Goal: Information Seeking & Learning: Learn about a topic

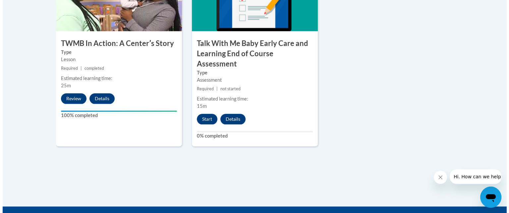
scroll to position [814, 0]
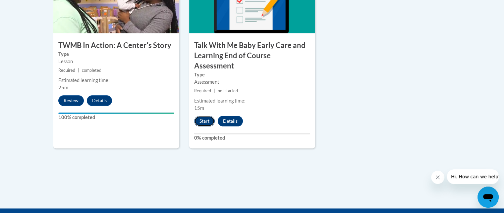
click at [198, 116] on button "Start" at bounding box center [204, 121] width 21 height 11
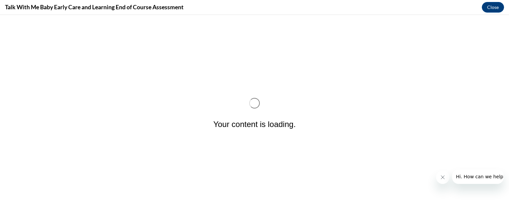
scroll to position [0, 0]
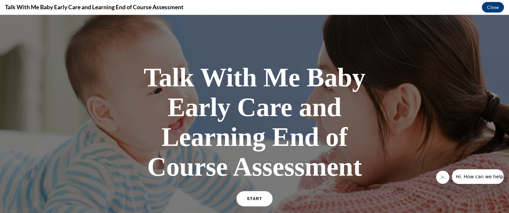
click at [257, 203] on link "START" at bounding box center [254, 198] width 36 height 15
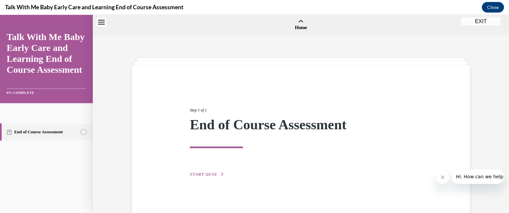
scroll to position [21, 0]
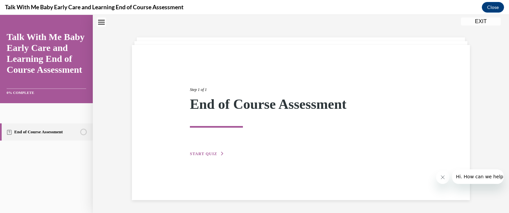
click at [205, 153] on span "START QUIZ" at bounding box center [203, 154] width 27 height 5
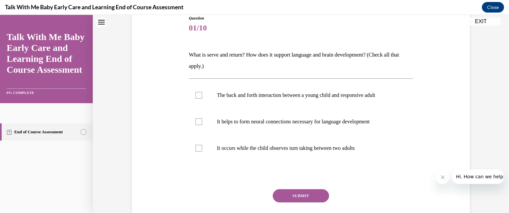
scroll to position [78, 0]
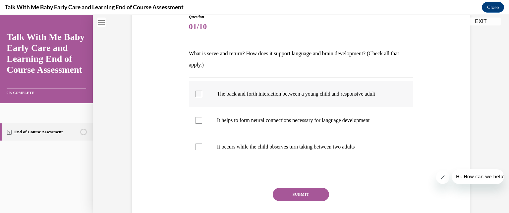
click at [309, 98] on label "The back and forth interaction between a young child and responsive adult" at bounding box center [301, 94] width 224 height 26
click at [202, 97] on input "The back and forth interaction between a young child and responsive adult" at bounding box center [198, 94] width 7 height 7
checkbox input "true"
click at [298, 134] on label "It occurs while the child observes turn taking between two adults" at bounding box center [301, 147] width 224 height 26
click at [202, 144] on input "It occurs while the child observes turn taking between two adults" at bounding box center [198, 147] width 7 height 7
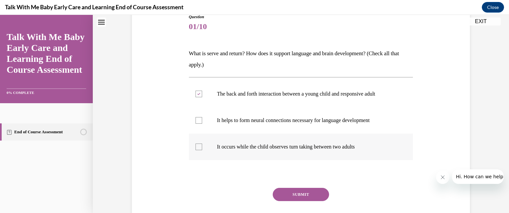
checkbox input "true"
click at [301, 123] on label "It helps to form neural connections necessary for language development" at bounding box center [301, 120] width 224 height 26
click at [202, 123] on input "It helps to form neural connections necessary for language development" at bounding box center [198, 120] width 7 height 7
checkbox input "true"
click at [302, 154] on label "It occurs while the child observes turn taking between two adults" at bounding box center [301, 147] width 224 height 26
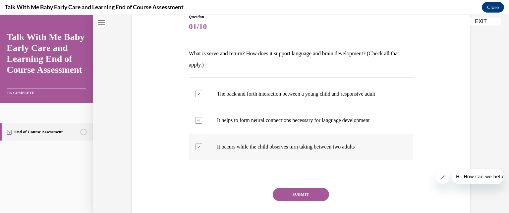
click at [202, 150] on input "It occurs while the child observes turn taking between two adults" at bounding box center [198, 147] width 7 height 7
checkbox input "false"
click at [304, 190] on button "SUBMIT" at bounding box center [300, 194] width 56 height 13
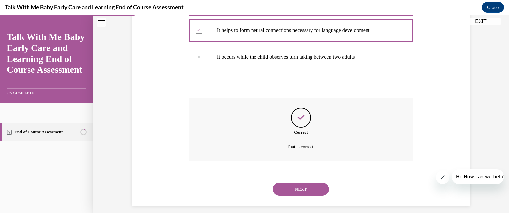
scroll to position [174, 0]
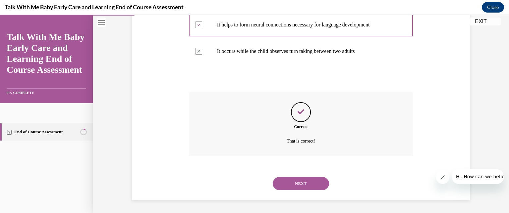
click at [324, 186] on button "NEXT" at bounding box center [300, 183] width 56 height 13
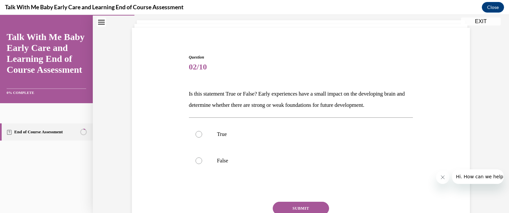
scroll to position [46, 0]
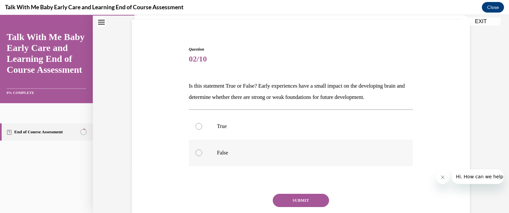
click at [217, 150] on p "False" at bounding box center [306, 153] width 179 height 7
click at [202, 150] on input "False" at bounding box center [198, 153] width 7 height 7
radio input "true"
click at [283, 194] on button "SUBMIT" at bounding box center [300, 200] width 56 height 13
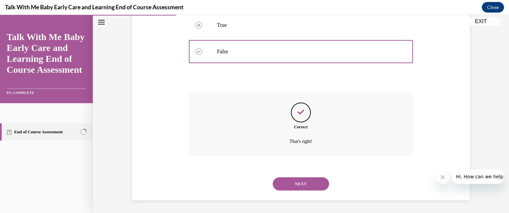
scroll to position [147, 0]
click at [309, 184] on button "NEXT" at bounding box center [300, 183] width 56 height 13
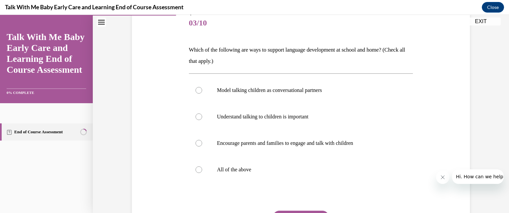
scroll to position [83, 0]
click at [250, 167] on p "All of the above" at bounding box center [306, 169] width 179 height 7
click at [202, 167] on input "All of the above" at bounding box center [198, 169] width 7 height 7
radio input "true"
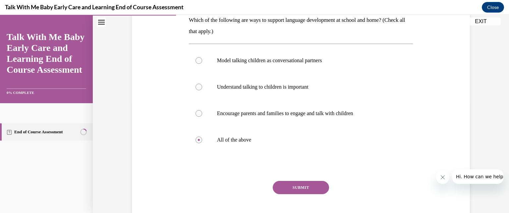
scroll to position [147, 0]
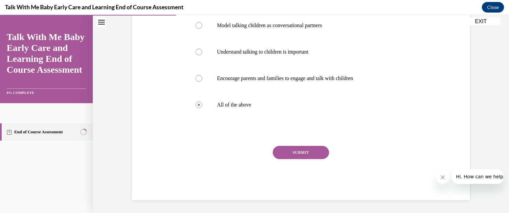
click at [321, 153] on button "SUBMIT" at bounding box center [300, 152] width 56 height 13
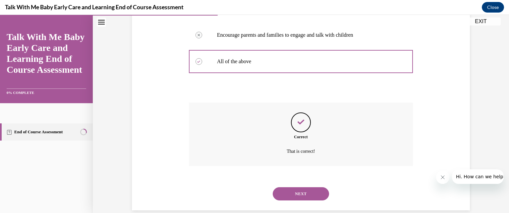
scroll to position [200, 0]
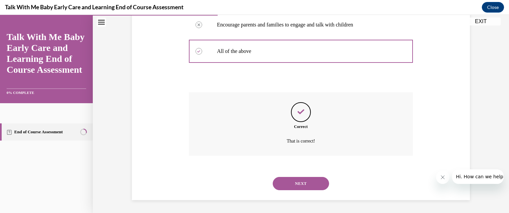
click at [282, 179] on button "NEXT" at bounding box center [300, 183] width 56 height 13
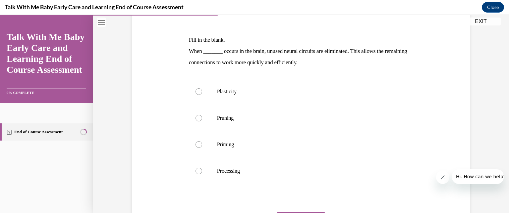
scroll to position [103, 0]
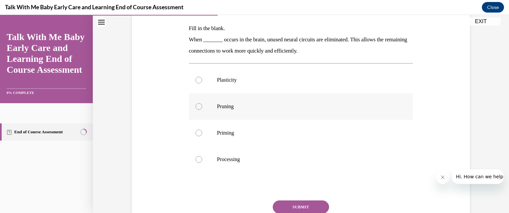
click at [315, 104] on p "Pruning" at bounding box center [306, 106] width 179 height 7
click at [202, 104] on input "Pruning" at bounding box center [198, 106] width 7 height 7
radio input "true"
click at [306, 205] on button "SUBMIT" at bounding box center [300, 207] width 56 height 13
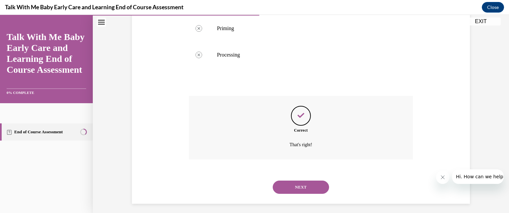
scroll to position [212, 0]
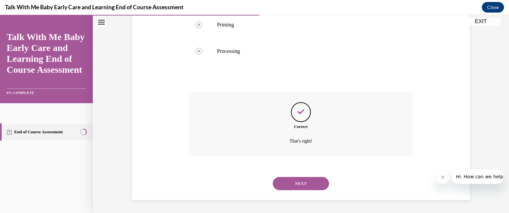
click at [300, 179] on button "NEXT" at bounding box center [300, 183] width 56 height 13
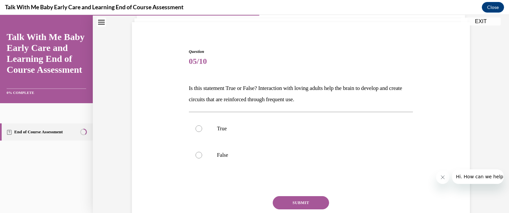
scroll to position [44, 0]
click at [213, 129] on label "True" at bounding box center [301, 128] width 224 height 26
click at [202, 129] on input "True" at bounding box center [198, 128] width 7 height 7
radio input "true"
click at [285, 205] on button "SUBMIT" at bounding box center [300, 202] width 56 height 13
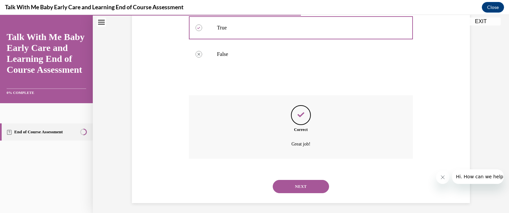
scroll to position [147, 0]
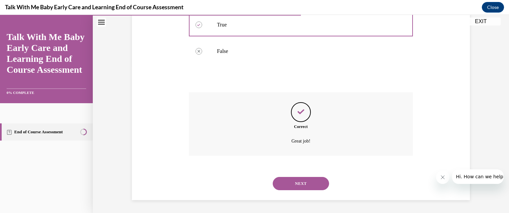
click at [297, 183] on button "NEXT" at bounding box center [300, 183] width 56 height 13
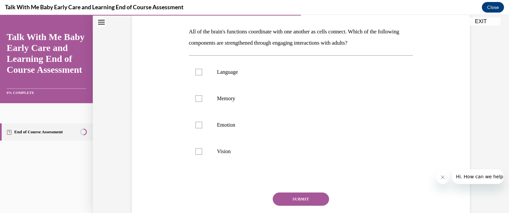
scroll to position [104, 0]
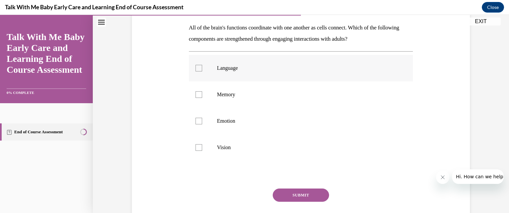
click at [271, 59] on label "Language" at bounding box center [301, 68] width 224 height 26
click at [202, 65] on input "Language" at bounding box center [198, 68] width 7 height 7
checkbox input "true"
click at [255, 89] on label "Memory" at bounding box center [301, 94] width 224 height 26
click at [202, 91] on input "Memory" at bounding box center [198, 94] width 7 height 7
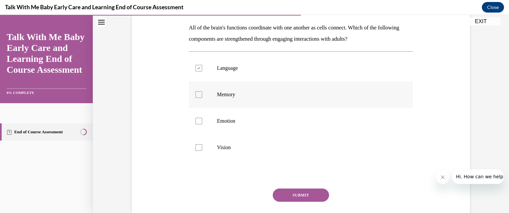
checkbox input "true"
click at [241, 124] on label "Emotion" at bounding box center [301, 121] width 224 height 26
click at [202, 124] on input "Emotion" at bounding box center [198, 121] width 7 height 7
checkbox input "true"
click at [280, 194] on button "SUBMIT" at bounding box center [300, 195] width 56 height 13
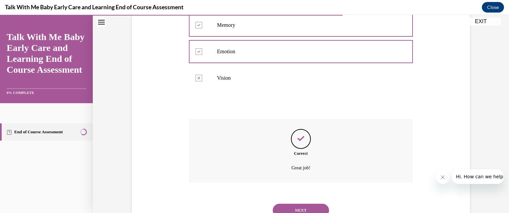
scroll to position [200, 0]
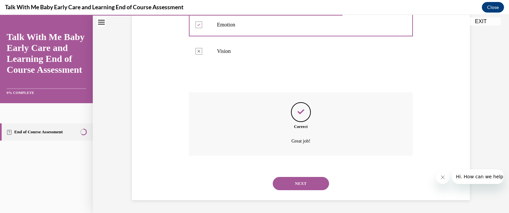
click at [302, 188] on button "NEXT" at bounding box center [300, 183] width 56 height 13
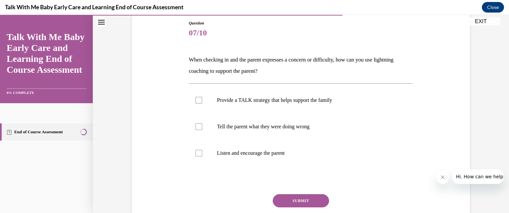
scroll to position [76, 0]
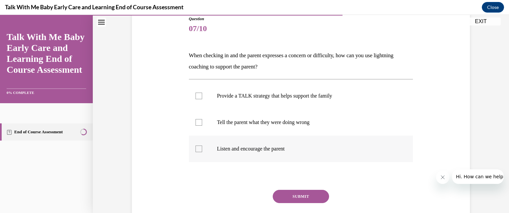
click at [312, 144] on label "Listen and encourage the parent" at bounding box center [301, 149] width 224 height 26
click at [202, 146] on input "Listen and encourage the parent" at bounding box center [198, 149] width 7 height 7
checkbox input "true"
click at [316, 100] on label "Provide a TALK strategy that helps support the family" at bounding box center [301, 96] width 224 height 26
click at [202, 99] on input "Provide a TALK strategy that helps support the family" at bounding box center [198, 96] width 7 height 7
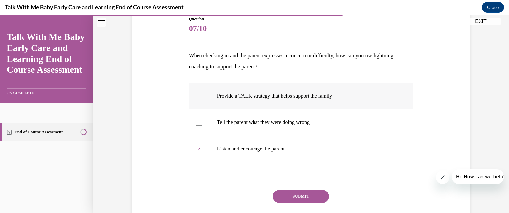
checkbox input "true"
click at [297, 191] on button "SUBMIT" at bounding box center [300, 196] width 56 height 13
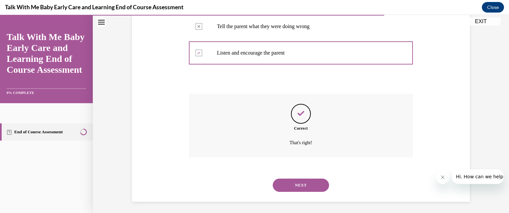
scroll to position [174, 0]
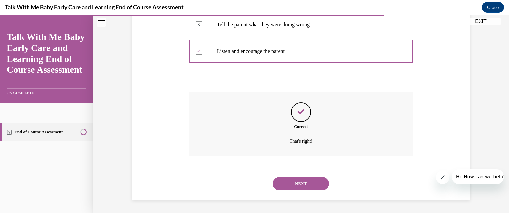
click at [312, 185] on button "NEXT" at bounding box center [300, 183] width 56 height 13
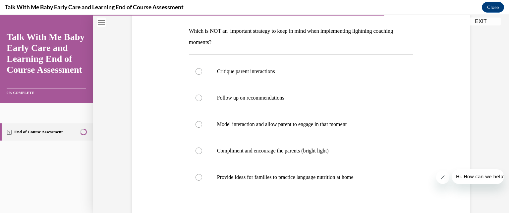
scroll to position [103, 0]
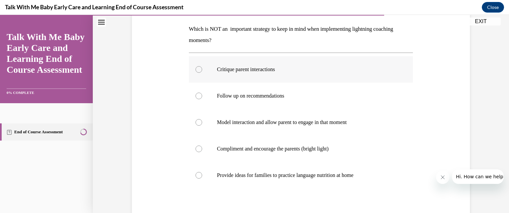
click at [296, 67] on p "Critique parent interactions" at bounding box center [306, 69] width 179 height 7
click at [202, 67] on input "Critique parent interactions" at bounding box center [198, 69] width 7 height 7
radio input "true"
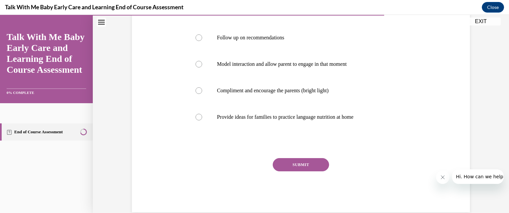
scroll to position [173, 0]
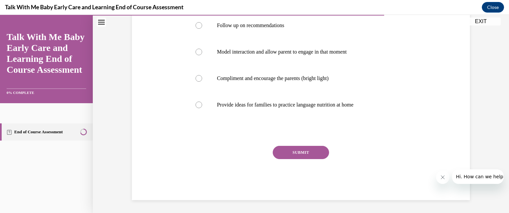
click at [307, 154] on button "SUBMIT" at bounding box center [300, 152] width 56 height 13
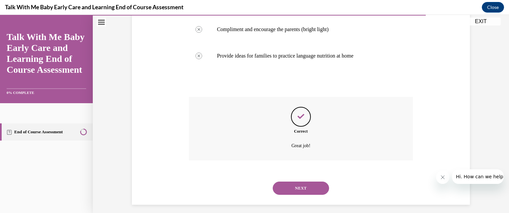
scroll to position [227, 0]
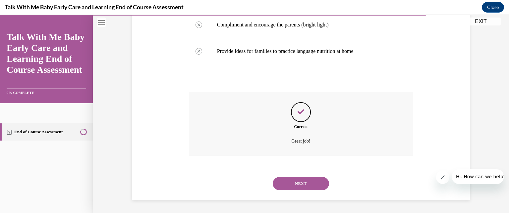
click at [298, 183] on button "NEXT" at bounding box center [300, 183] width 56 height 13
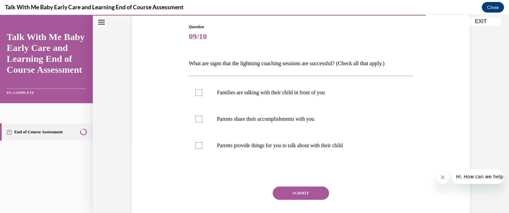
scroll to position [68, 0]
click at [318, 116] on p "Parents share their accomplishments with you" at bounding box center [306, 119] width 179 height 7
click at [202, 116] on input "Parents share their accomplishments with you" at bounding box center [198, 119] width 7 height 7
checkbox input "true"
click at [318, 97] on label "Families are talking with their child in front of you" at bounding box center [301, 92] width 224 height 26
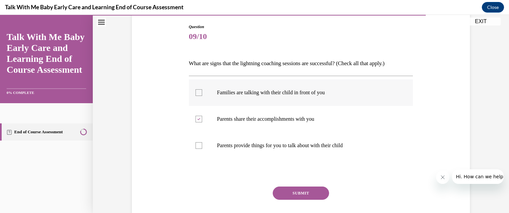
click at [202, 96] on input "Families are talking with their child in front of you" at bounding box center [198, 92] width 7 height 7
checkbox input "true"
click at [316, 147] on p "Parents provide things for you to talk about with their child" at bounding box center [306, 145] width 179 height 7
click at [202, 147] on input "Parents provide things for you to talk about with their child" at bounding box center [198, 145] width 7 height 7
checkbox input "true"
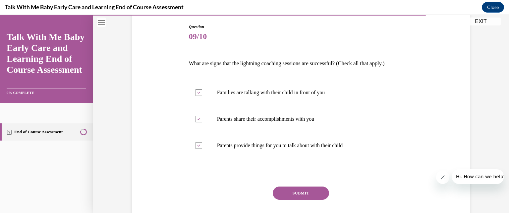
click at [304, 190] on button "SUBMIT" at bounding box center [300, 193] width 56 height 13
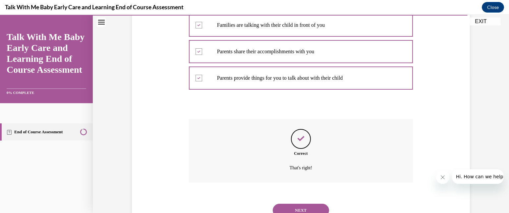
scroll to position [163, 0]
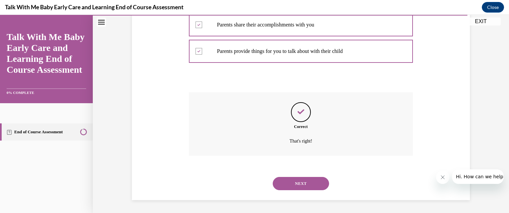
click at [320, 181] on button "NEXT" at bounding box center [300, 183] width 56 height 13
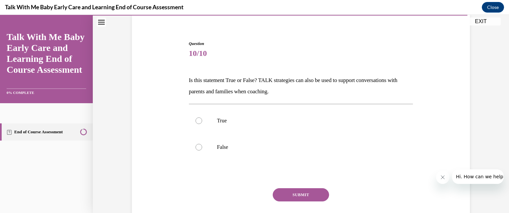
scroll to position [53, 0]
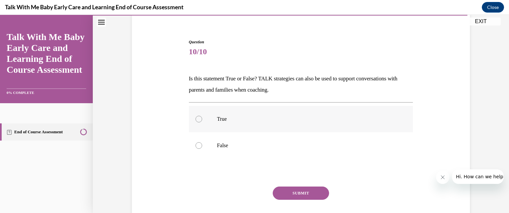
click at [225, 128] on label "True" at bounding box center [301, 119] width 224 height 26
click at [202, 122] on input "True" at bounding box center [198, 119] width 7 height 7
radio input "true"
click at [282, 195] on button "SUBMIT" at bounding box center [300, 193] width 56 height 13
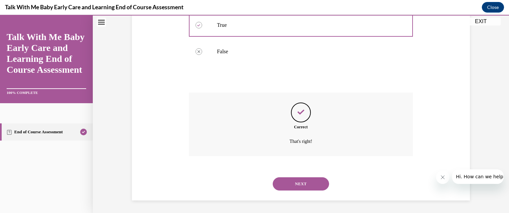
scroll to position [147, 0]
click at [281, 187] on button "NEXT" at bounding box center [300, 183] width 56 height 13
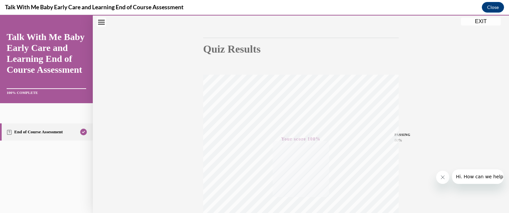
scroll to position [55, 0]
click at [480, 20] on button "EXIT" at bounding box center [481, 22] width 40 height 8
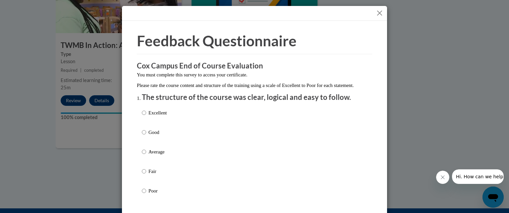
click at [148, 117] on p "Excellent" at bounding box center [157, 112] width 18 height 7
click at [146, 117] on input "Excellent" at bounding box center [144, 112] width 4 height 7
radio input "true"
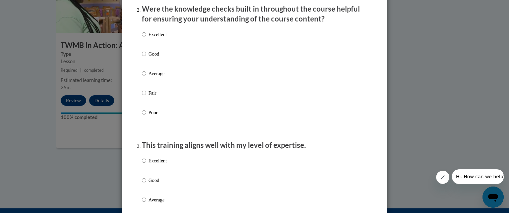
scroll to position [208, 0]
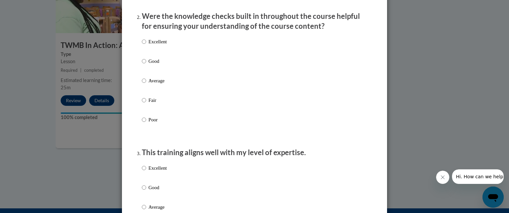
click at [344, 53] on div "Excellent Good Average Fair Poor" at bounding box center [254, 89] width 225 height 108
click at [155, 45] on p "Excellent" at bounding box center [157, 41] width 18 height 7
click at [146, 45] on input "Excellent" at bounding box center [144, 41] width 4 height 7
radio input "true"
click at [158, 172] on p "Excellent" at bounding box center [157, 168] width 18 height 7
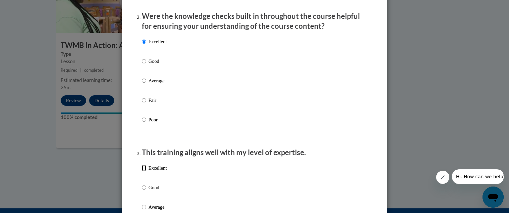
click at [146, 172] on input "Excellent" at bounding box center [144, 168] width 4 height 7
radio input "true"
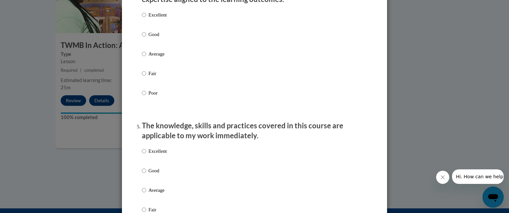
scroll to position [495, 0]
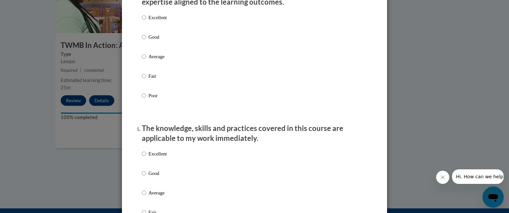
click at [151, 21] on p "Excellent" at bounding box center [157, 17] width 18 height 7
click at [146, 21] on input "Excellent" at bounding box center [144, 17] width 4 height 7
radio input "true"
click at [148, 158] on p "Excellent" at bounding box center [157, 153] width 18 height 7
click at [146, 158] on input "Excellent" at bounding box center [144, 153] width 4 height 7
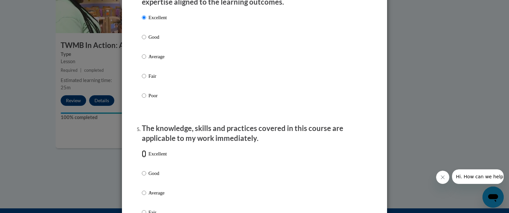
radio input "true"
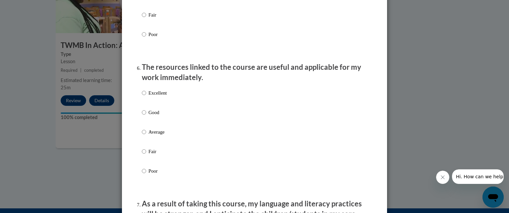
scroll to position [701, 0]
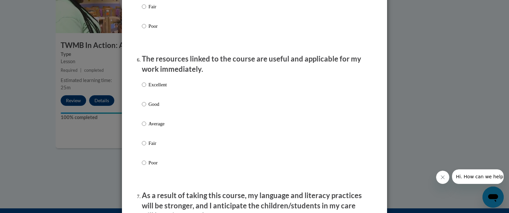
click at [152, 96] on label "Excellent" at bounding box center [154, 90] width 25 height 18
click at [146, 88] on input "Excellent" at bounding box center [144, 84] width 4 height 7
radio input "true"
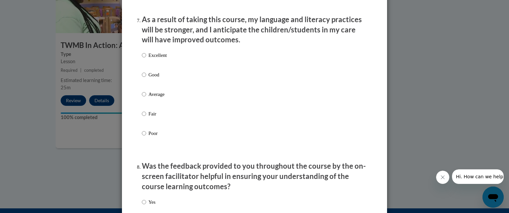
scroll to position [879, 0]
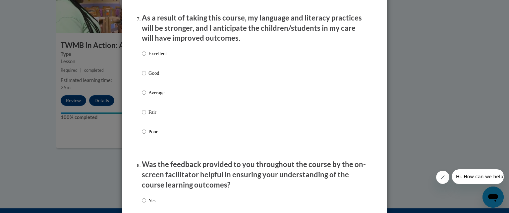
click at [152, 57] on p "Excellent" at bounding box center [157, 53] width 18 height 7
click at [146, 57] on input "Excellent" at bounding box center [144, 53] width 4 height 7
radio input "true"
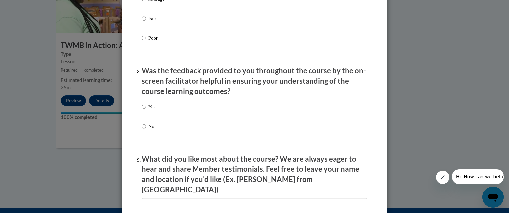
scroll to position [982, 0]
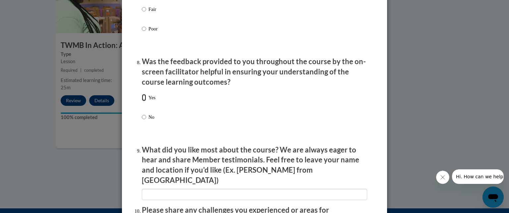
click at [142, 101] on input "Yes" at bounding box center [144, 97] width 4 height 7
radio input "true"
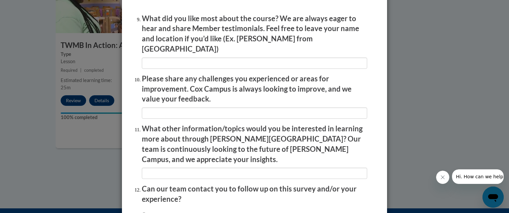
scroll to position [1126, 0]
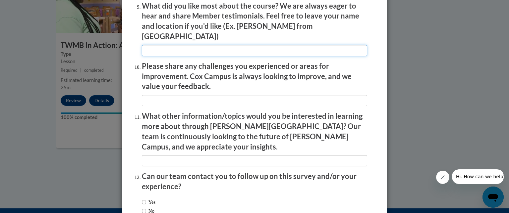
click at [346, 45] on input "textbox" at bounding box center [254, 50] width 225 height 11
type input "all the information"
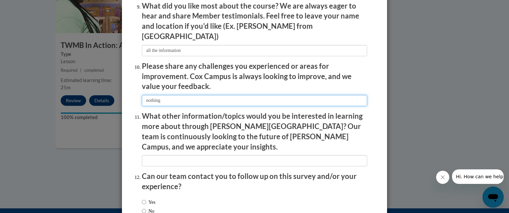
type input "nothing"
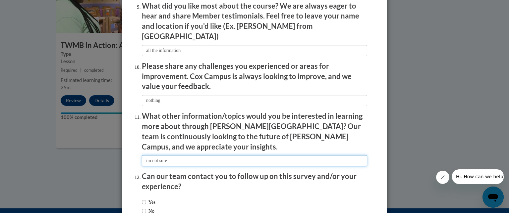
type input "im not sure"
click at [144, 208] on label "No" at bounding box center [148, 211] width 13 height 7
click at [144, 208] on input "No" at bounding box center [144, 211] width 4 height 7
radio input "true"
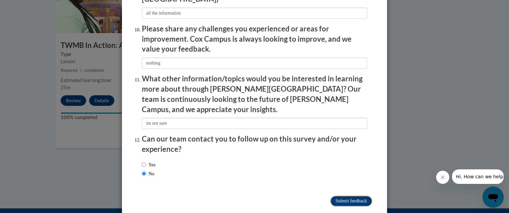
click at [347, 196] on input "Submit feedback" at bounding box center [351, 201] width 42 height 11
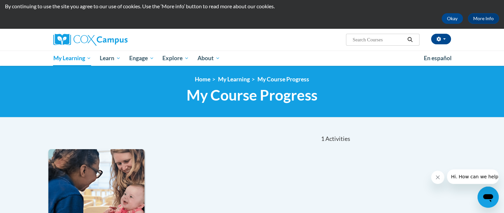
scroll to position [17, 0]
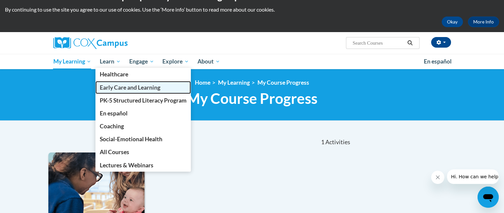
click at [109, 82] on link "Early Care and Learning" at bounding box center [142, 87] width 95 height 13
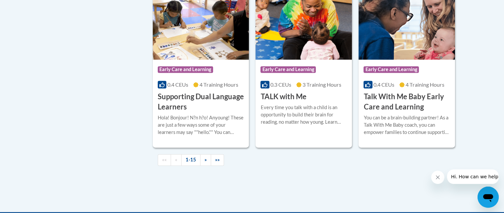
scroll to position [986, 0]
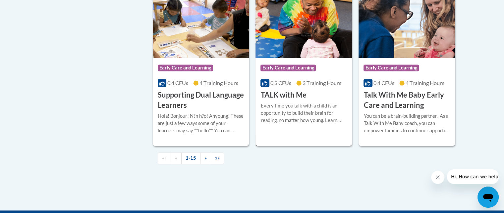
click at [331, 116] on div "Every time you talk with a child is an opportunity to build their brain for rea…" at bounding box center [303, 113] width 86 height 22
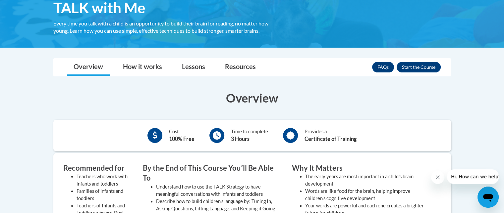
scroll to position [118, 0]
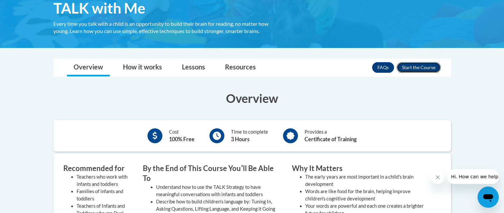
click at [430, 65] on button "Enroll" at bounding box center [418, 67] width 44 height 11
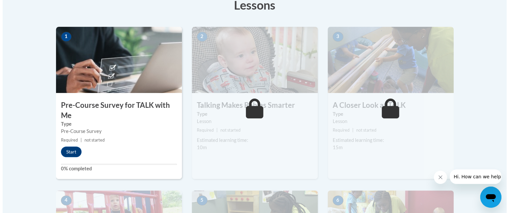
scroll to position [194, 0]
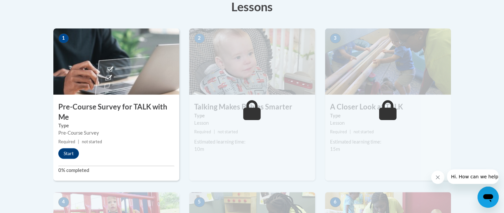
click at [68, 147] on div "1 Pre-Course Survey for TALK with Me Type Pre-Course Survey Required | not star…" at bounding box center [116, 104] width 126 height 152
click at [68, 152] on button "Start" at bounding box center [68, 153] width 21 height 11
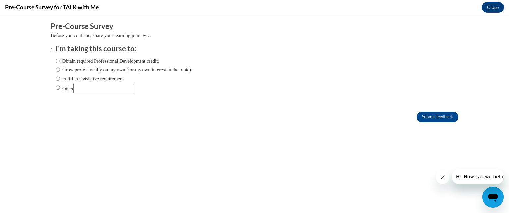
scroll to position [0, 0]
click at [56, 61] on input "Obtain required Professional Development credit." at bounding box center [58, 60] width 4 height 7
radio input "true"
click at [435, 121] on input "Submit feedback" at bounding box center [437, 117] width 42 height 11
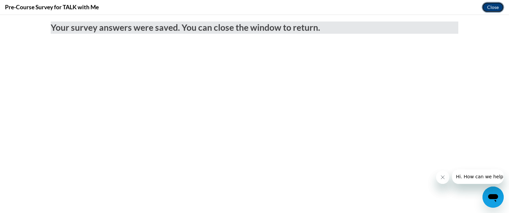
click at [495, 7] on button "Close" at bounding box center [492, 7] width 22 height 11
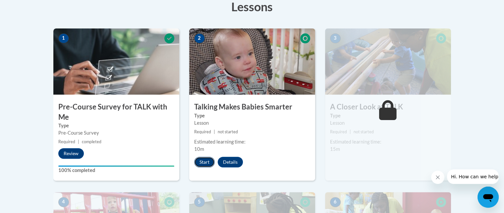
click at [203, 165] on button "Start" at bounding box center [204, 162] width 21 height 11
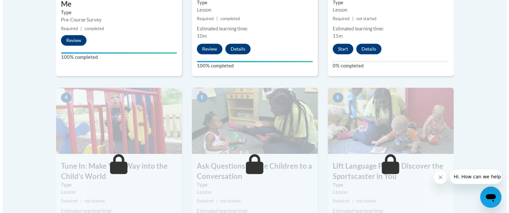
scroll to position [308, 0]
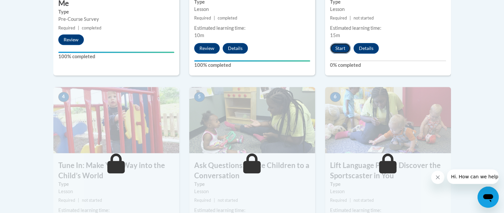
click at [335, 43] on button "Start" at bounding box center [340, 48] width 21 height 11
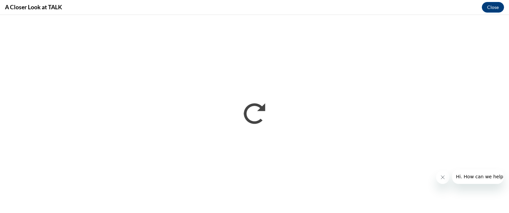
scroll to position [0, 0]
